Goal: Transaction & Acquisition: Purchase product/service

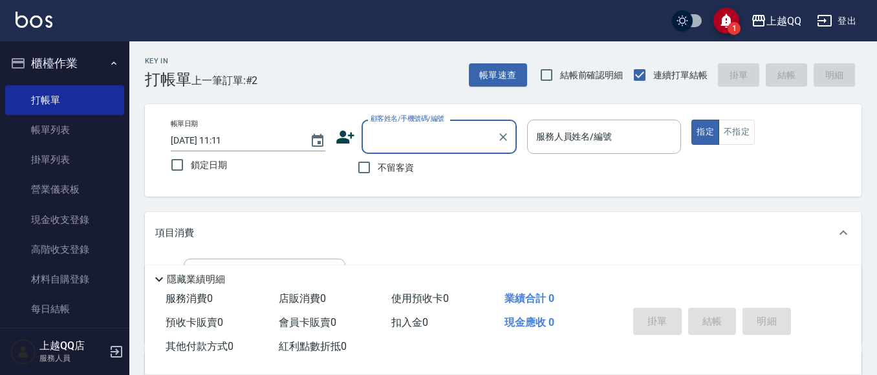
scroll to position [65, 0]
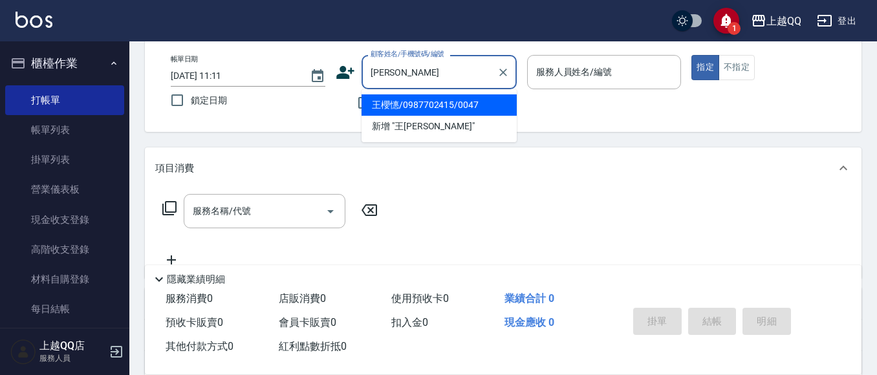
click at [394, 97] on li "王櫻憓/0987702415/0047" at bounding box center [439, 104] width 155 height 21
type input "王櫻憓/0987702415/0047"
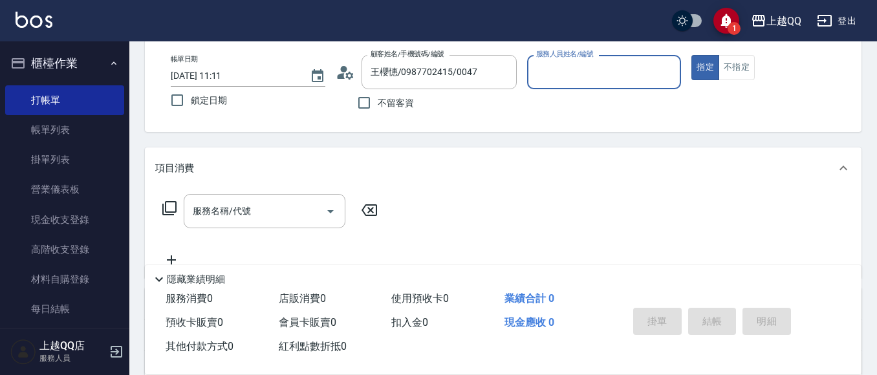
type input "佩怡-3"
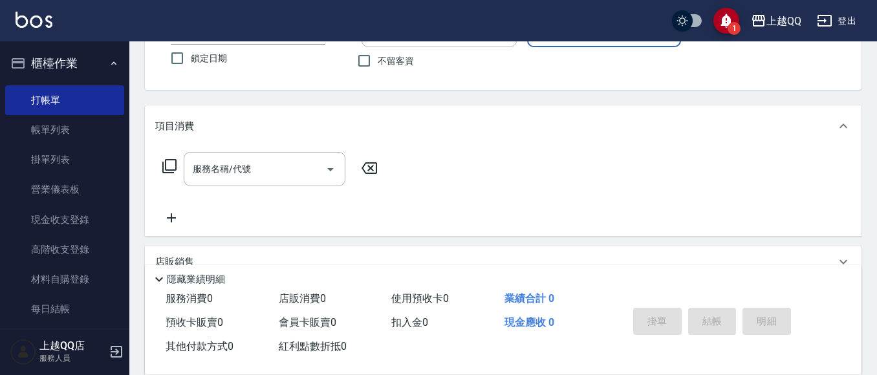
scroll to position [129, 0]
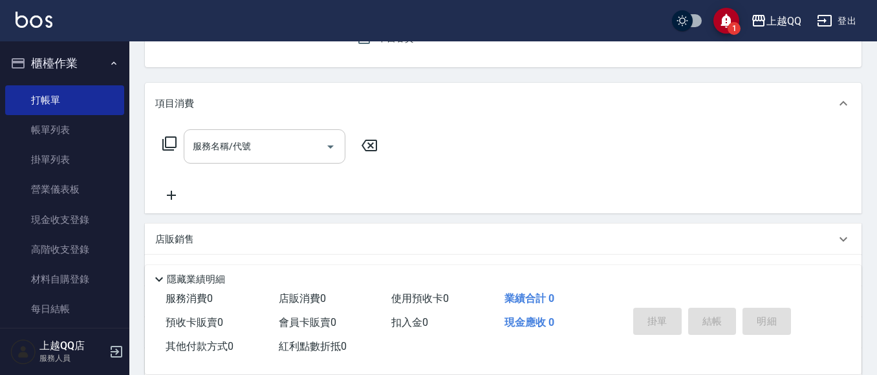
click at [288, 135] on input "服務名稱/代號" at bounding box center [254, 146] width 131 height 23
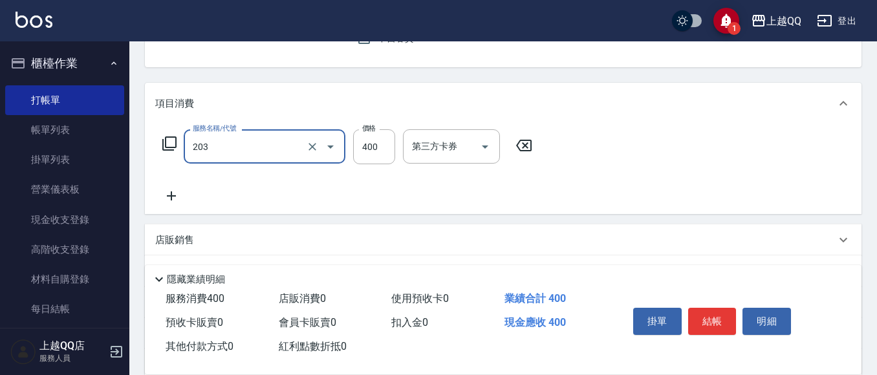
type input "指定單剪(203)"
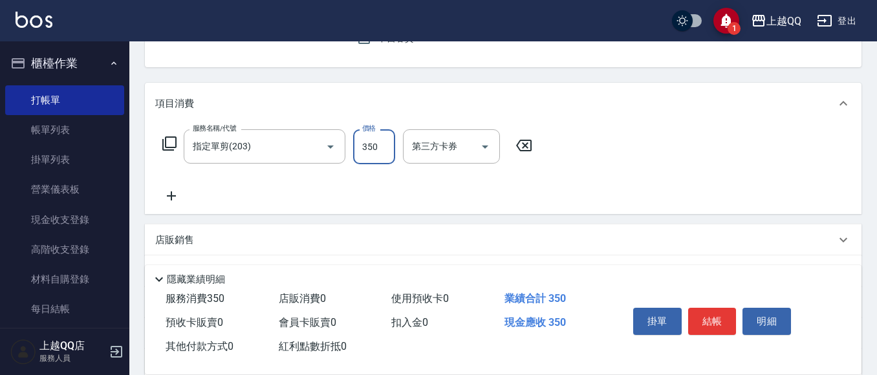
type input "350"
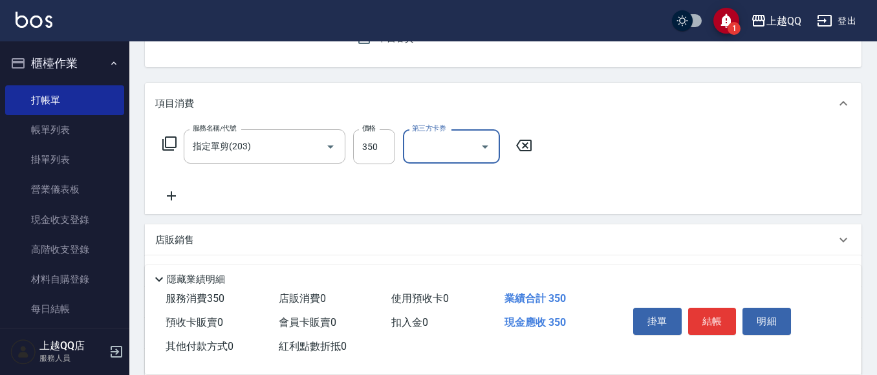
click at [721, 303] on div "掛單 結帳 明細" at bounding box center [712, 323] width 169 height 41
click at [705, 308] on button "結帳" at bounding box center [712, 321] width 49 height 27
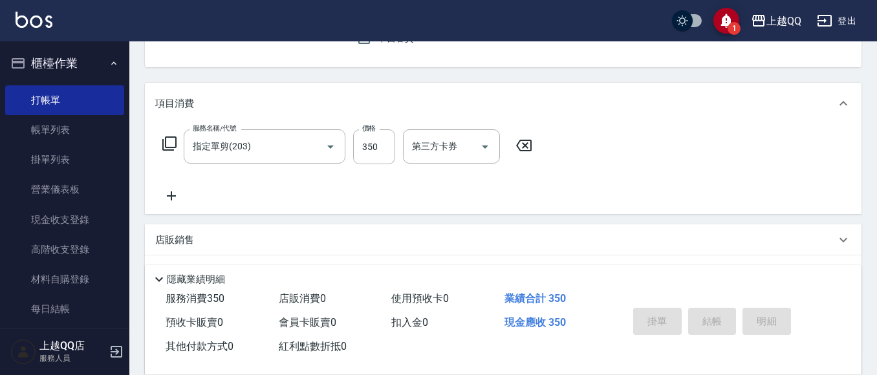
type input "[DATE] 12:05"
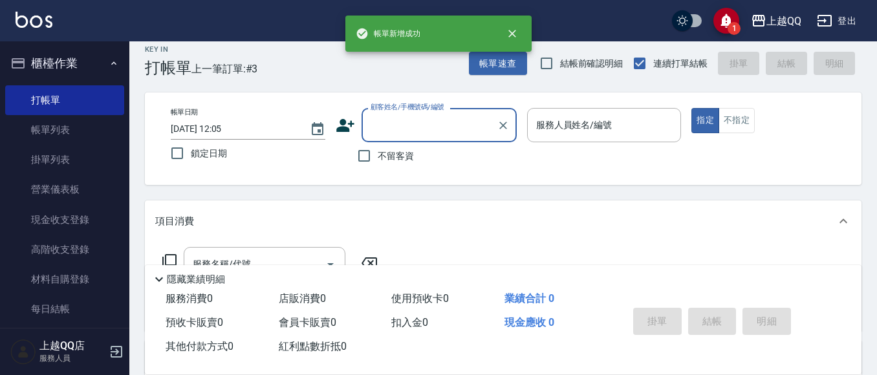
scroll to position [0, 0]
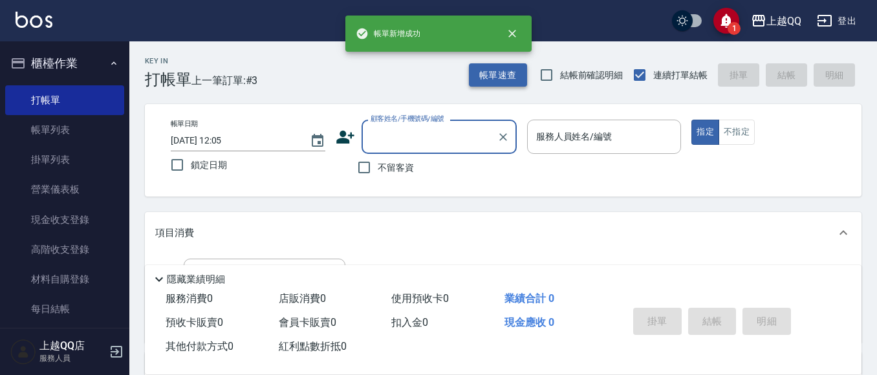
click at [492, 71] on button "帳單速查" at bounding box center [498, 75] width 58 height 24
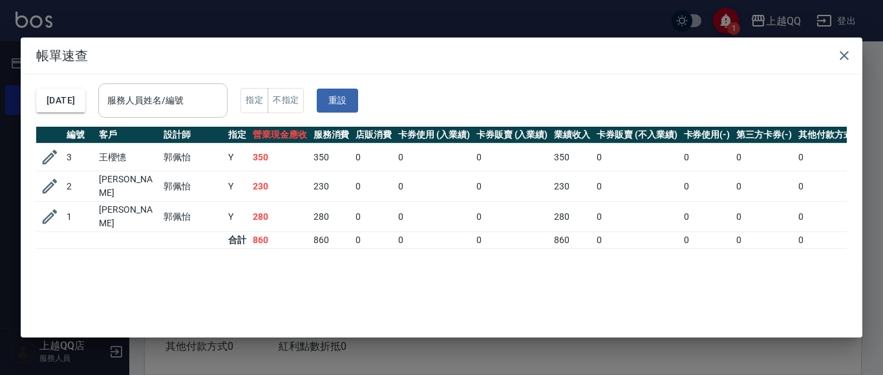
click at [177, 85] on div "服務人員姓名/編號" at bounding box center [162, 100] width 129 height 34
type input "佩怡-3"
click at [857, 54] on button "button" at bounding box center [845, 56] width 26 height 26
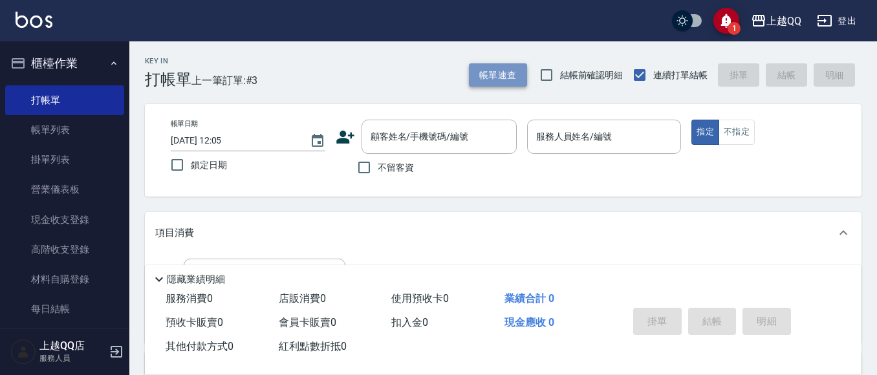
click at [491, 68] on button "帳單速查" at bounding box center [498, 75] width 58 height 24
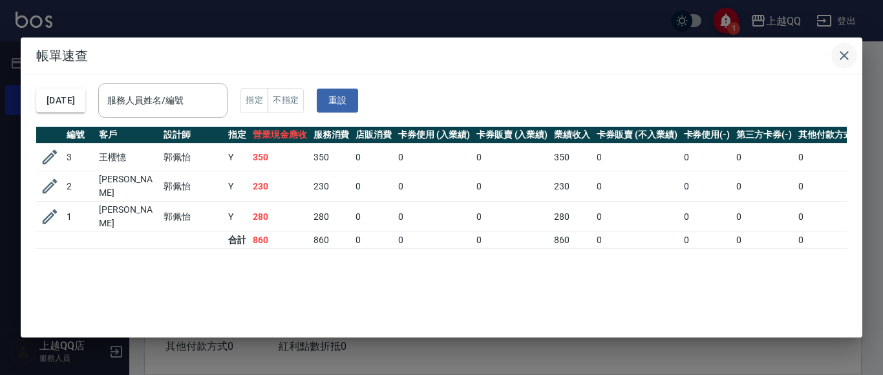
click at [854, 55] on button "button" at bounding box center [845, 56] width 26 height 26
